Goal: Find contact information: Find contact information

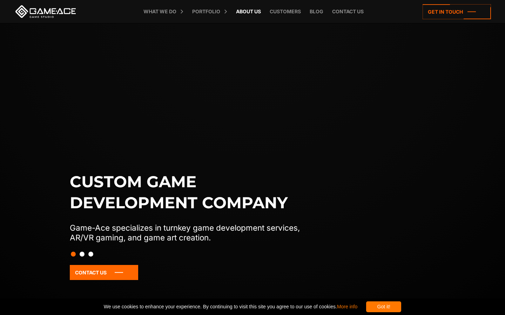
click at [245, 13] on link "About Us" at bounding box center [248, 11] width 32 height 23
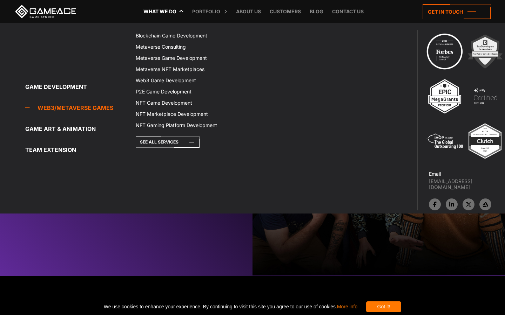
click at [67, 111] on link "Web3/Metaverse Games" at bounding box center [75, 108] width 101 height 14
click at [168, 50] on link "Metaverse Consulting" at bounding box center [175, 46] width 88 height 11
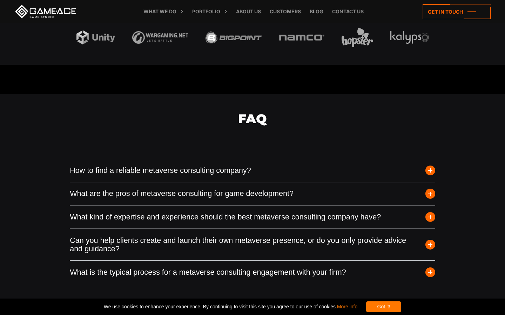
scroll to position [1017, 0]
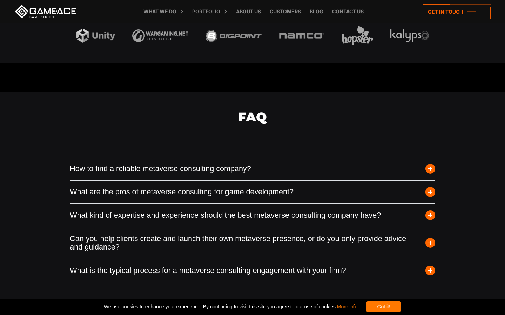
click at [190, 162] on button "How to find a reliable metaverse consulting company?" at bounding box center [252, 168] width 365 height 23
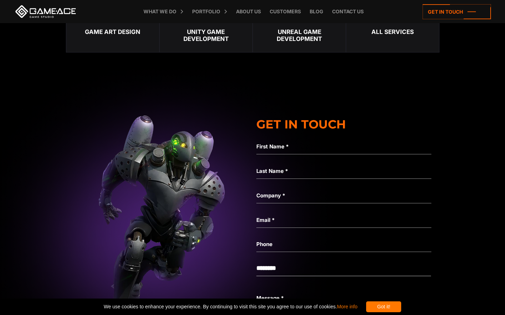
scroll to position [1440, 0]
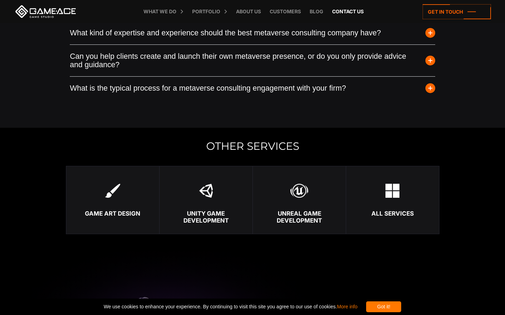
click at [351, 15] on link "Contact us" at bounding box center [347, 11] width 39 height 23
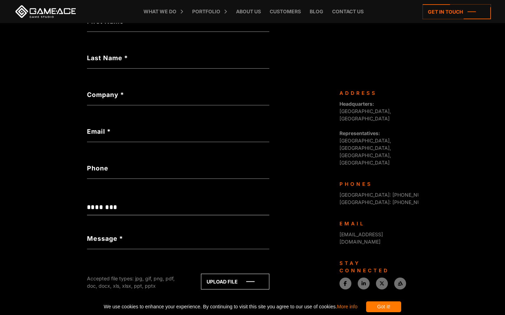
scroll to position [188, 0]
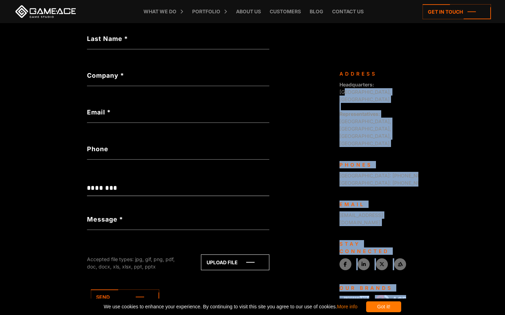
drag, startPoint x: 377, startPoint y: 84, endPoint x: 419, endPoint y: 86, distance: 42.1
click at [419, 86] on body "**********" at bounding box center [252, 81] width 505 height 539
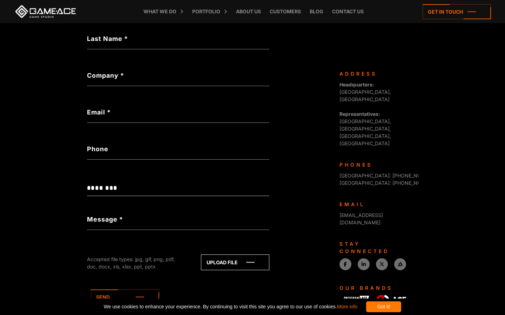
click at [320, 86] on div "**********" at bounding box center [209, 128] width 245 height 445
